Goal: Check status: Check status

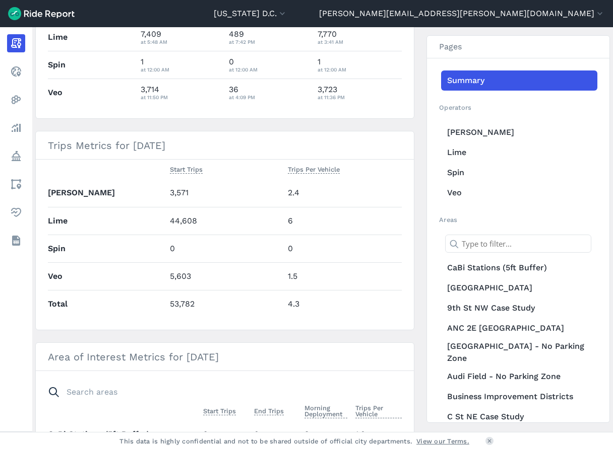
scroll to position [353, 0]
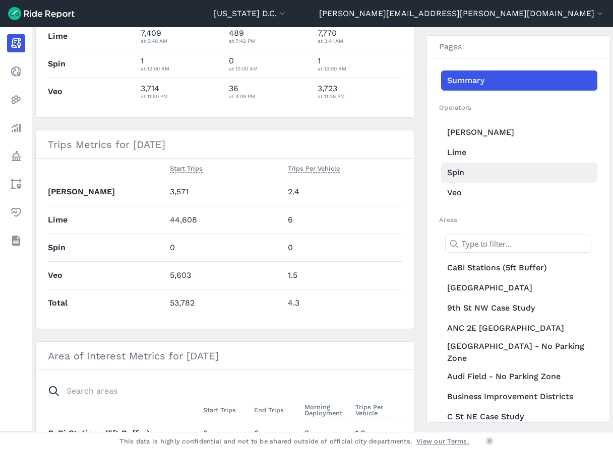
click at [465, 168] on link "Spin" at bounding box center [519, 173] width 156 height 20
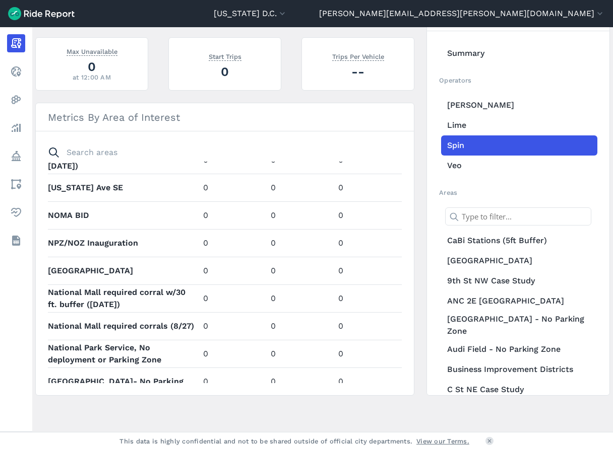
scroll to position [1108, 0]
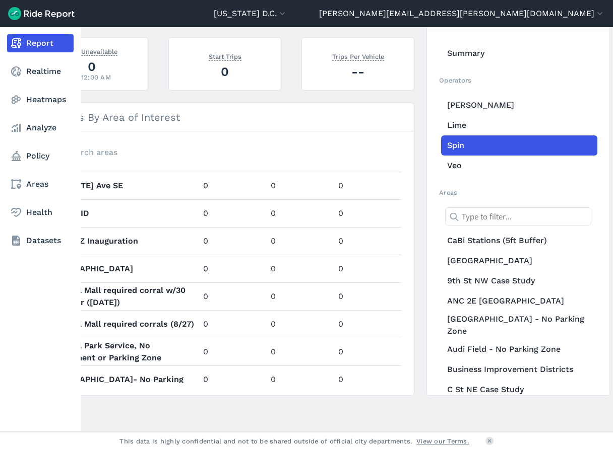
click at [20, 41] on use at bounding box center [16, 43] width 10 height 10
